Goal: Ask a question: Seek information or help from site administrators or community

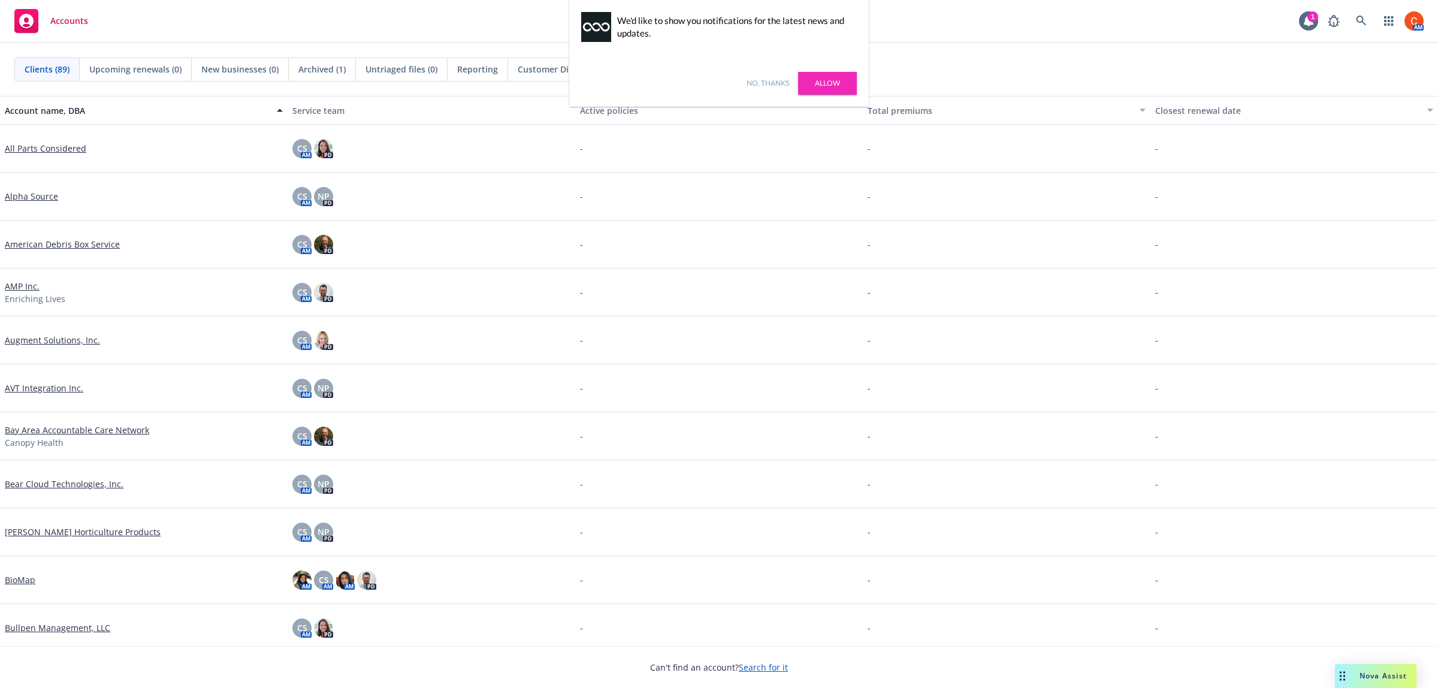
click at [1393, 677] on span "Nova Assist" at bounding box center [1383, 676] width 47 height 10
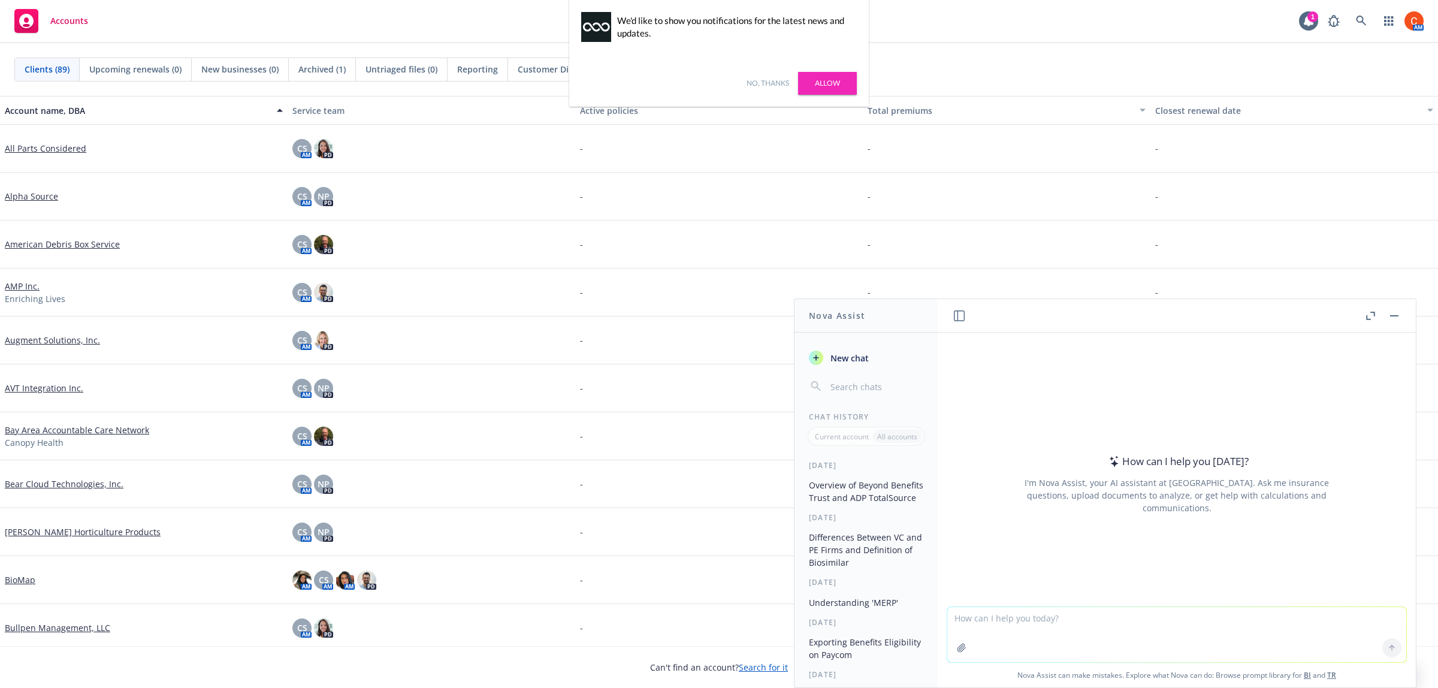
click at [1034, 615] on textarea at bounding box center [1176, 634] width 459 height 55
type textarea "Nicely telling my direct report that she needs to take on new accounts"
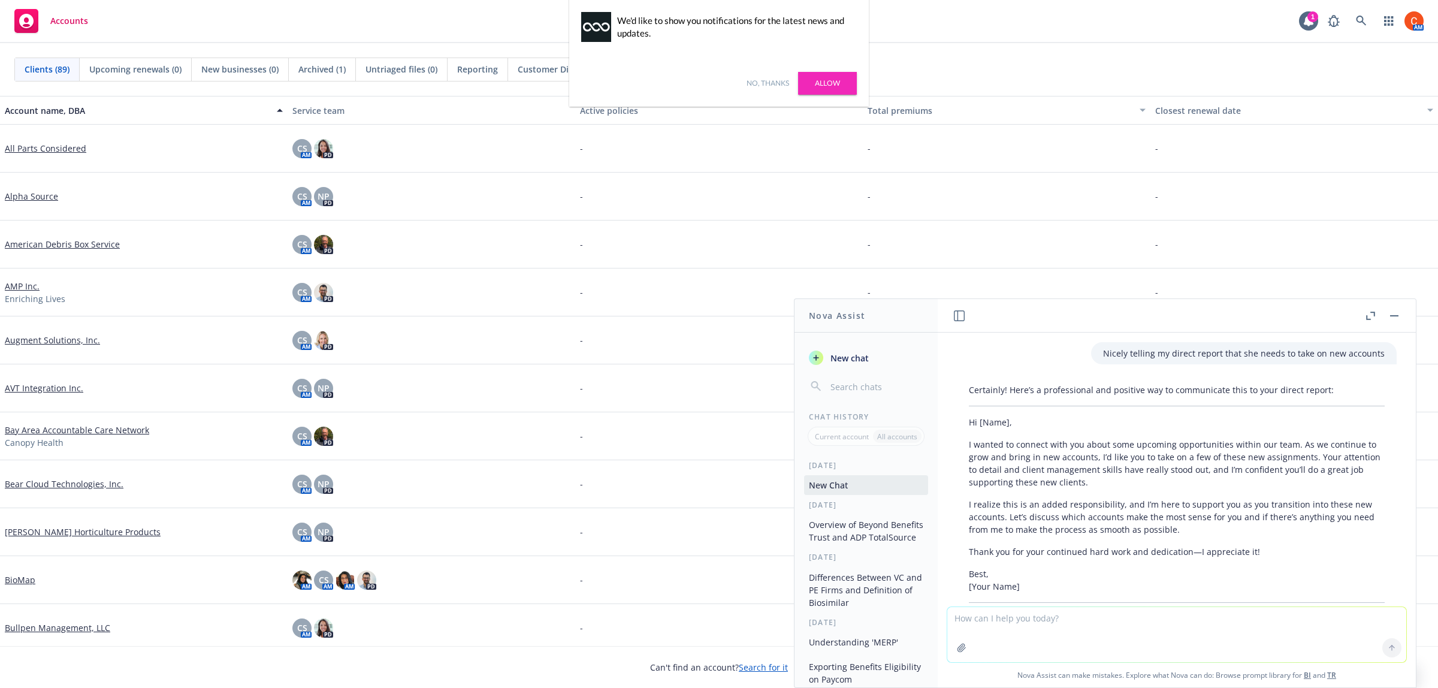
scroll to position [87, 0]
